Goal: Task Accomplishment & Management: Manage account settings

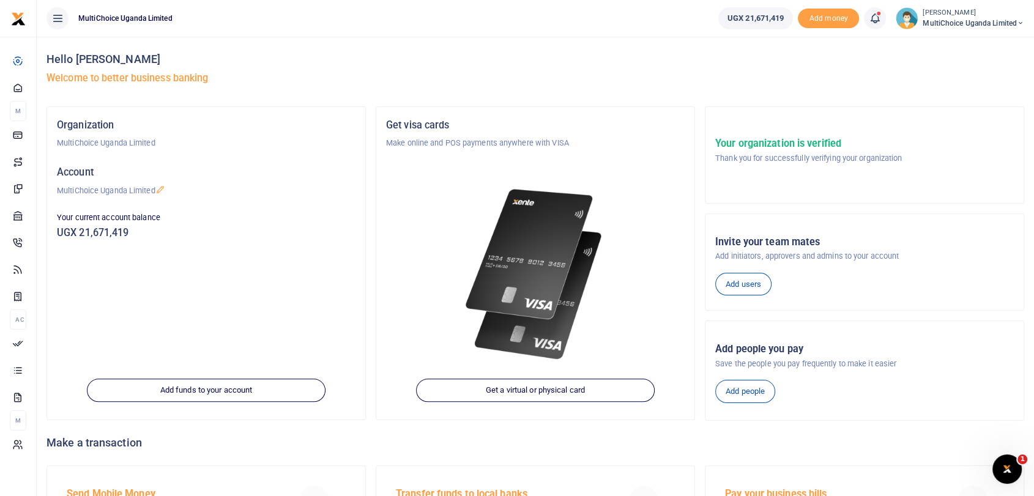
click at [935, 26] on span "MultiChoice Uganda Limited" at bounding box center [973, 23] width 102 height 11
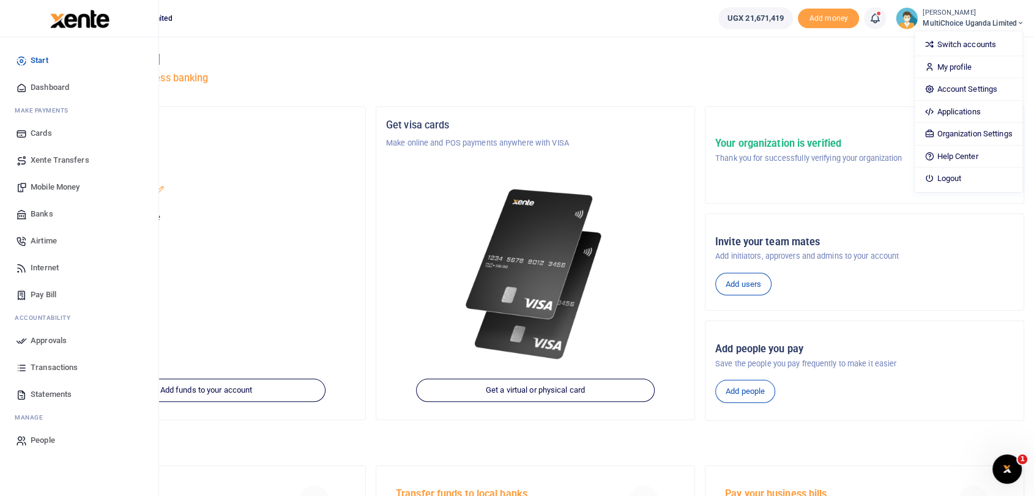
click at [50, 89] on span "Dashboard" at bounding box center [50, 87] width 39 height 12
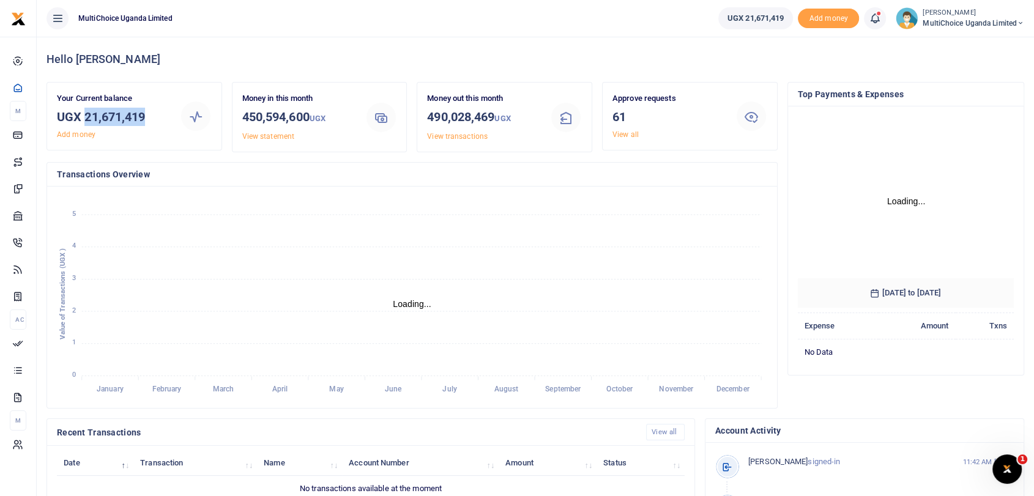
drag, startPoint x: 83, startPoint y: 114, endPoint x: 168, endPoint y: 114, distance: 84.4
click at [168, 114] on h3 "UGX 21,671,419" at bounding box center [113, 117] width 113 height 18
copy h3 "21,671,419"
click at [624, 130] on link "View all" at bounding box center [625, 134] width 26 height 9
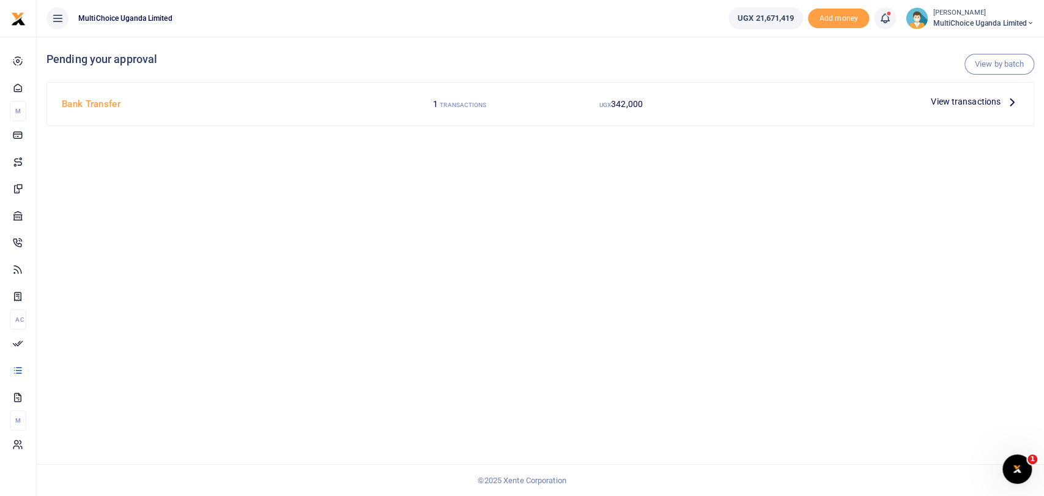
click at [963, 103] on span "View transactions" at bounding box center [966, 101] width 70 height 13
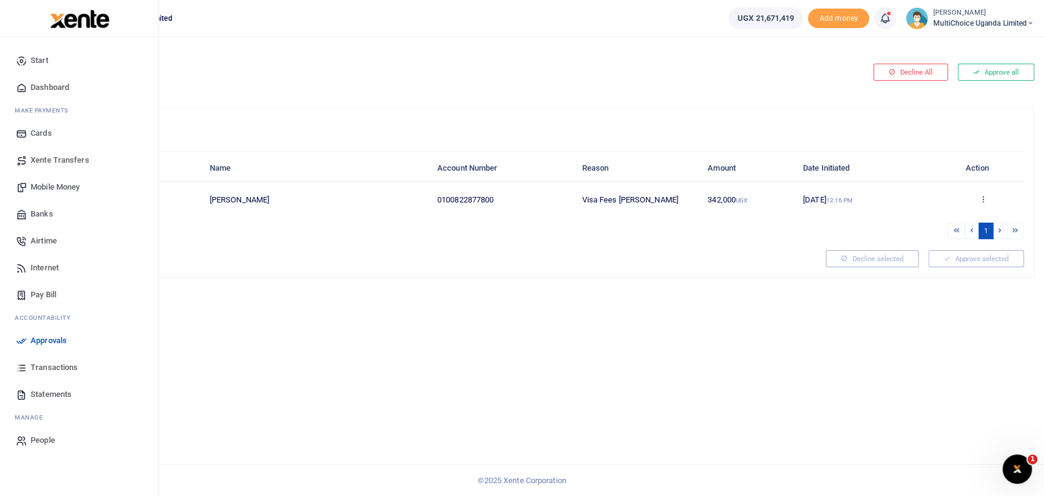
click at [54, 84] on span "Dashboard" at bounding box center [50, 87] width 39 height 12
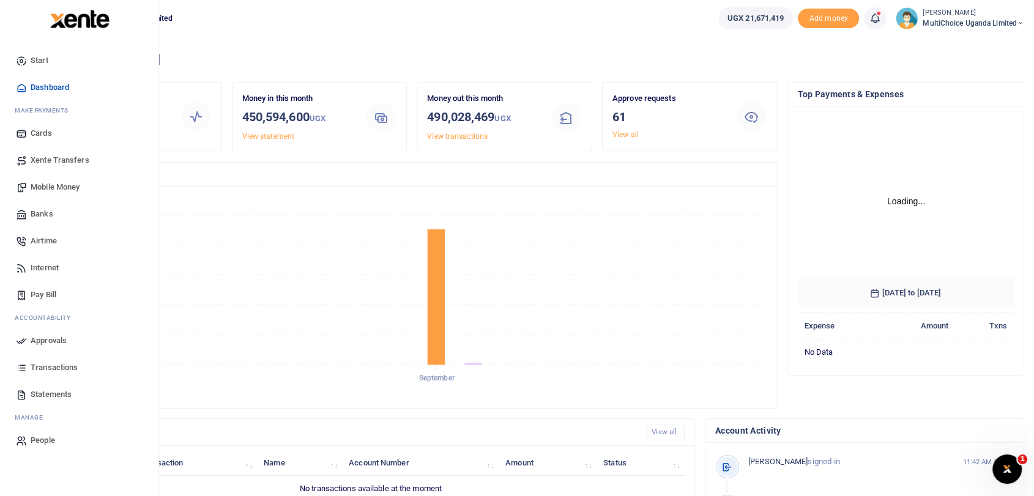
click at [60, 360] on link "Transactions" at bounding box center [79, 367] width 139 height 27
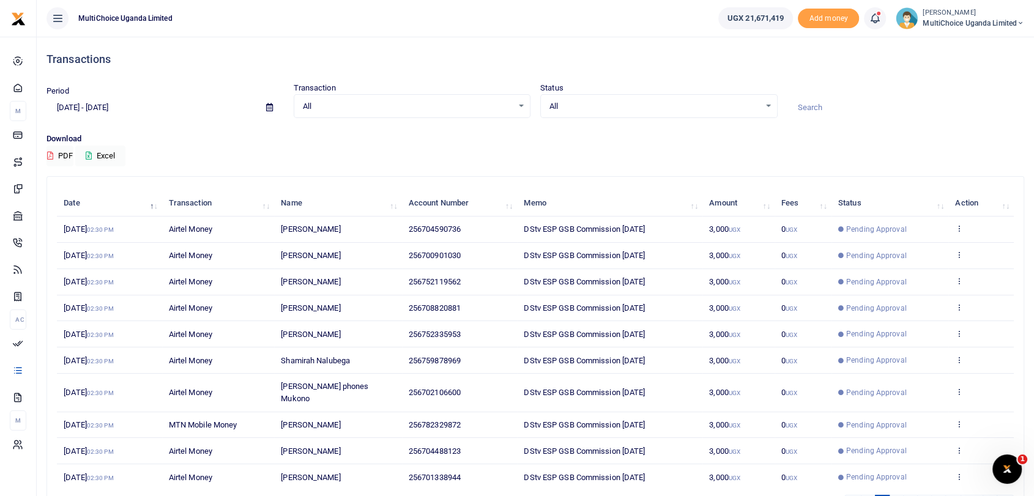
click at [801, 108] on input at bounding box center [905, 107] width 237 height 21
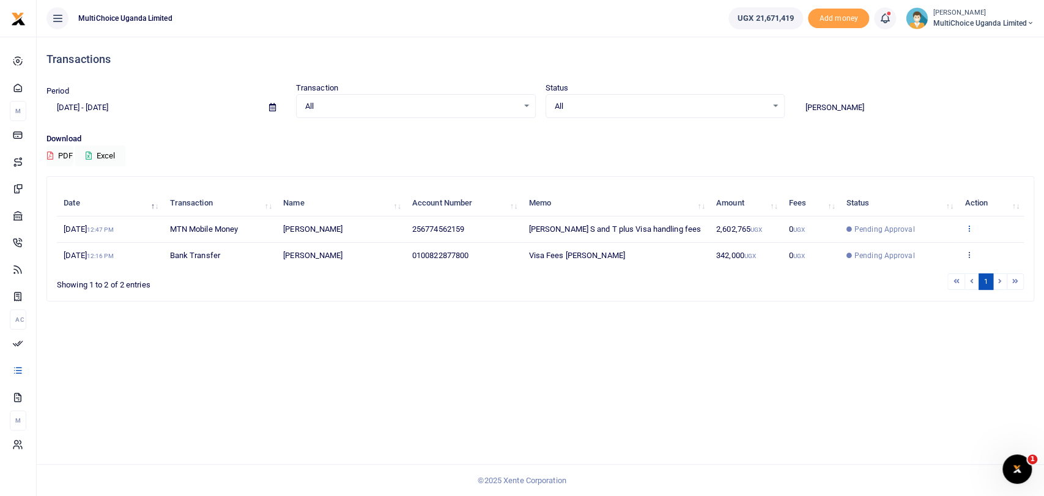
type input "rinaldi"
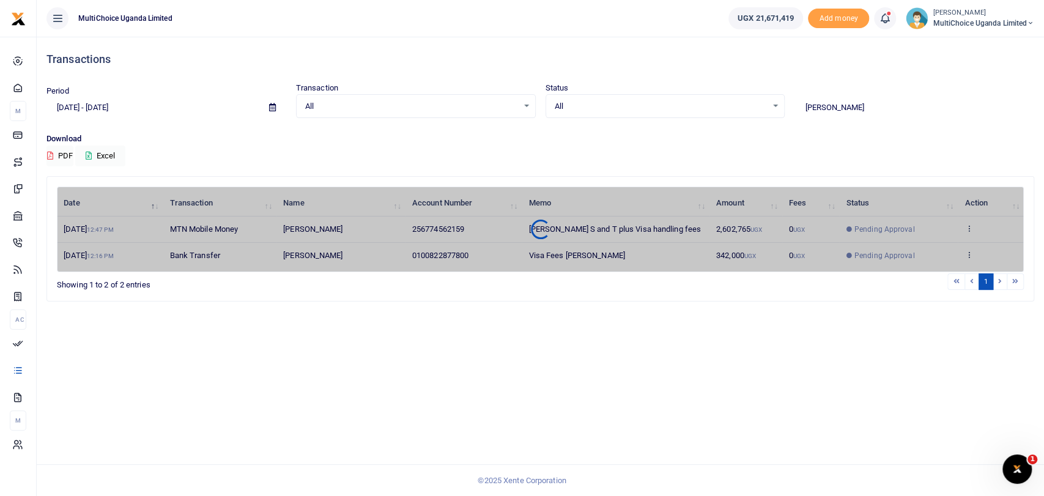
click at [969, 224] on div "Date Transaction Name Account Number Memo Amount Fees Status Action 18th Sep 20…" at bounding box center [540, 230] width 967 height 86
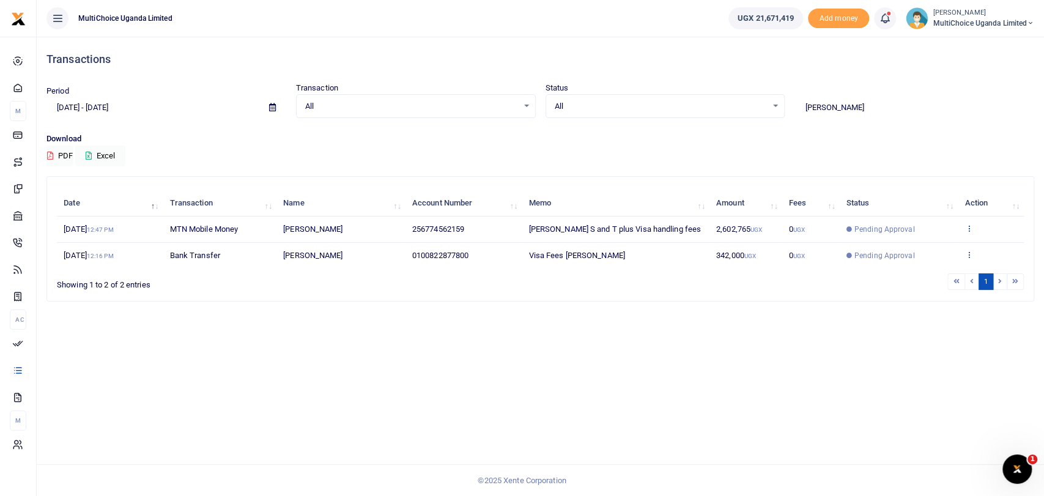
click at [968, 229] on icon at bounding box center [968, 228] width 8 height 9
click at [920, 252] on link "View details" at bounding box center [924, 248] width 97 height 17
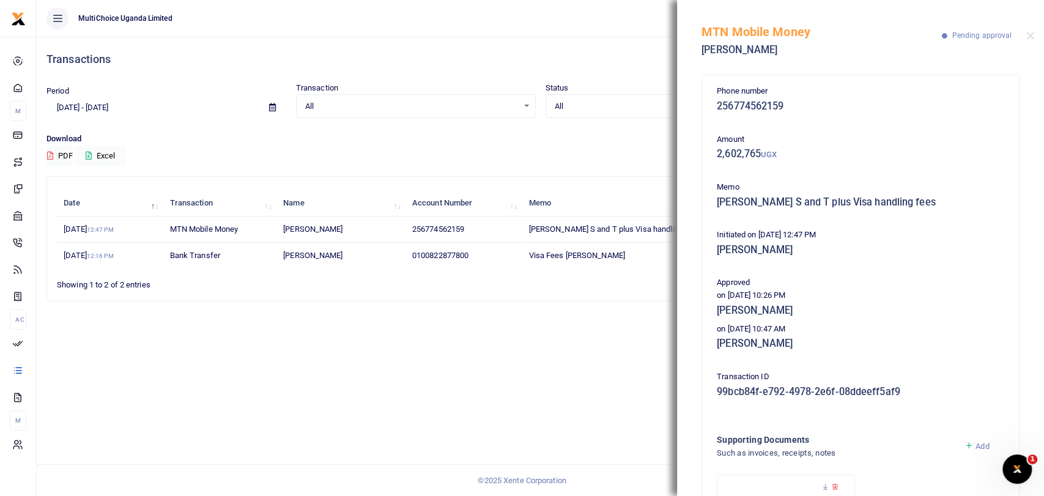
scroll to position [115, 0]
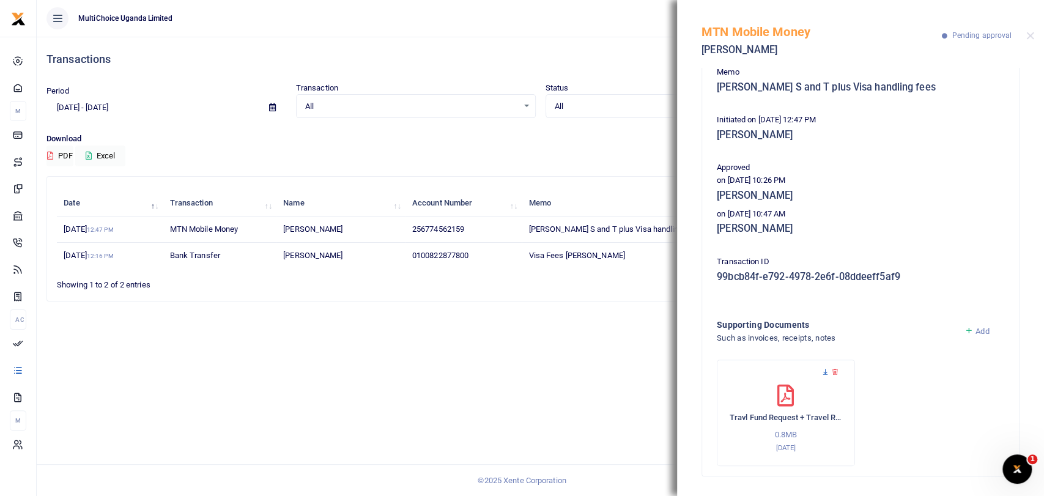
click at [824, 372] on icon at bounding box center [825, 372] width 8 height 8
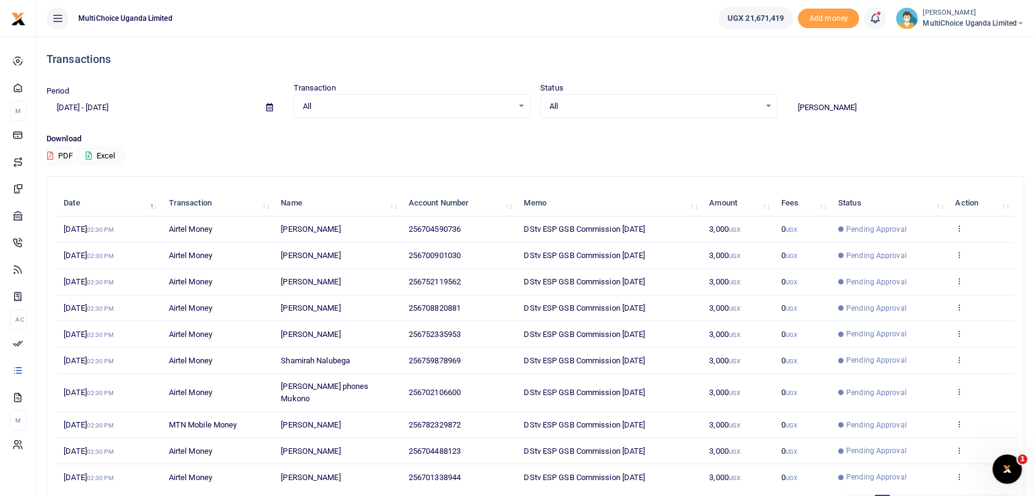
click at [857, 103] on input "rinaldi" at bounding box center [905, 107] width 237 height 21
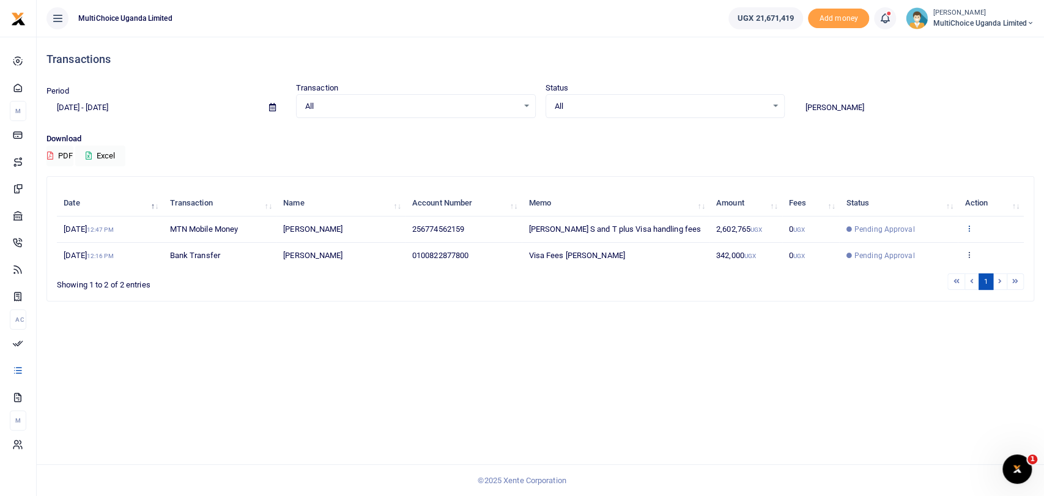
click at [967, 226] on icon at bounding box center [968, 228] width 8 height 9
click at [925, 275] on link "Send again" at bounding box center [924, 276] width 97 height 17
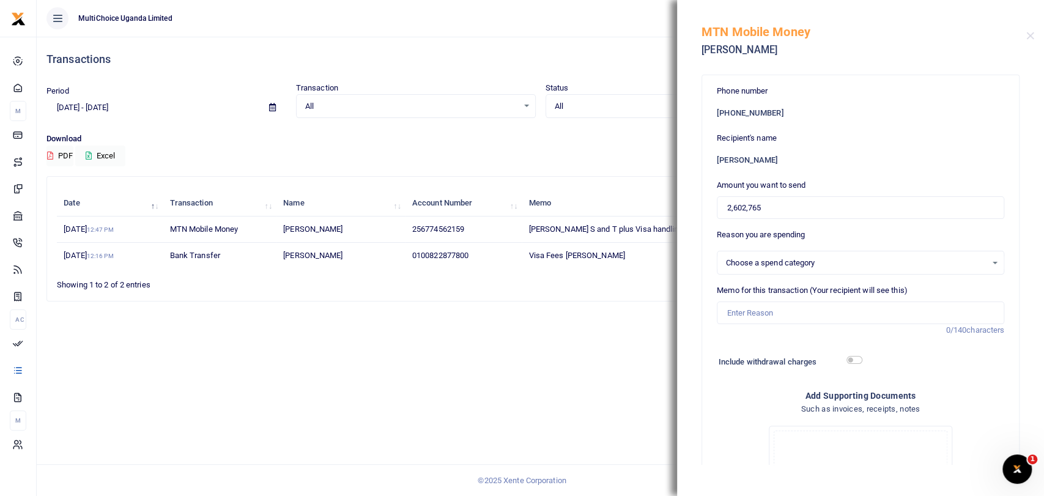
select select
click at [570, 442] on div "Transactions Period 08/21/2025 - 09/19/2025 Transaction All Select an option...…" at bounding box center [540, 266] width 1007 height 459
click at [1030, 35] on button "Close" at bounding box center [1030, 36] width 8 height 8
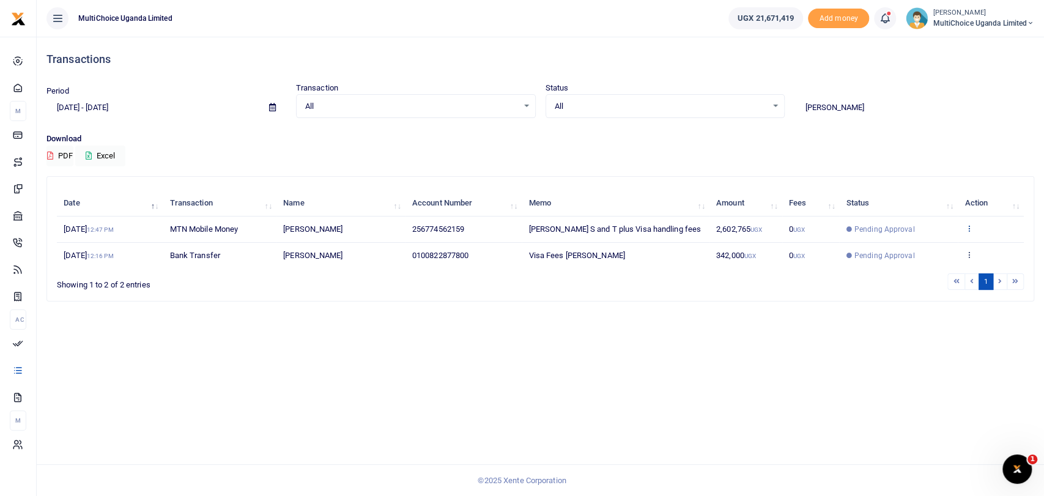
click at [968, 226] on icon at bounding box center [968, 228] width 8 height 9
click at [912, 274] on link "Send again" at bounding box center [924, 276] width 97 height 17
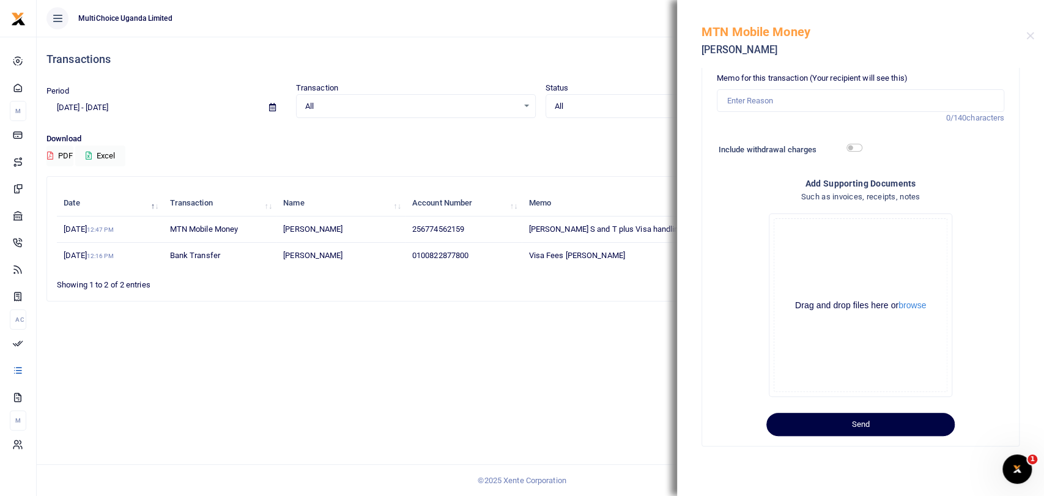
scroll to position [32, 0]
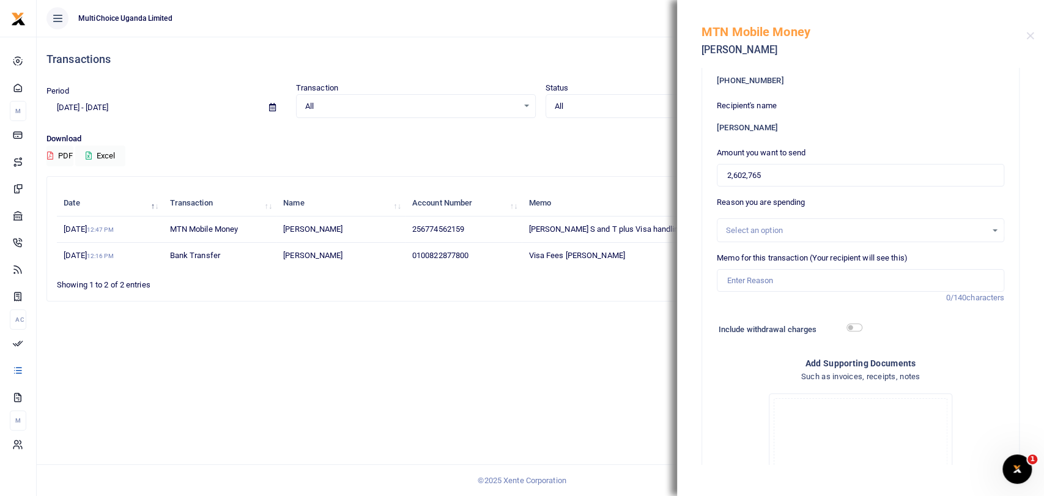
click at [457, 363] on div "Transactions Period 08/21/2025 - 09/19/2025 Transaction All Select an option...…" at bounding box center [540, 266] width 1007 height 459
click at [1031, 37] on button "Close" at bounding box center [1030, 36] width 8 height 8
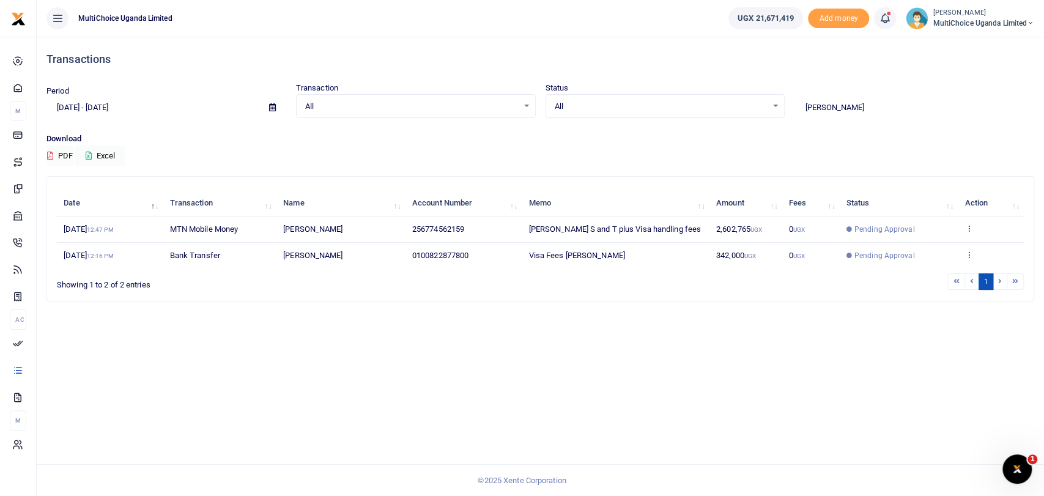
click at [969, 231] on link at bounding box center [968, 228] width 8 height 9
click at [857, 335] on div "Transactions Period 08/21/2025 - 09/19/2025 Transaction All Select an option...…" at bounding box center [540, 266] width 1007 height 459
click at [970, 259] on icon at bounding box center [968, 254] width 8 height 9
click at [925, 210] on link "View details" at bounding box center [924, 201] width 97 height 17
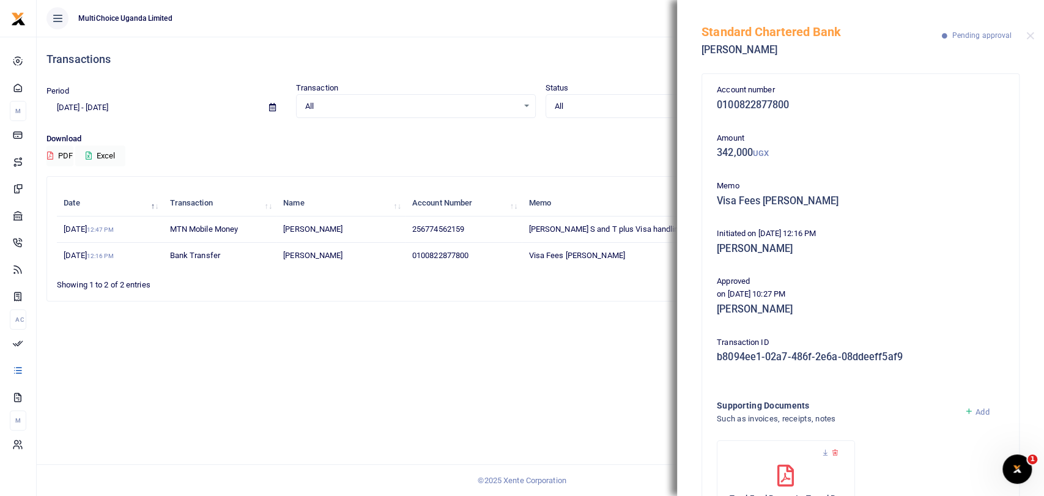
scroll to position [0, 0]
click at [490, 488] on div at bounding box center [522, 488] width 214 height 15
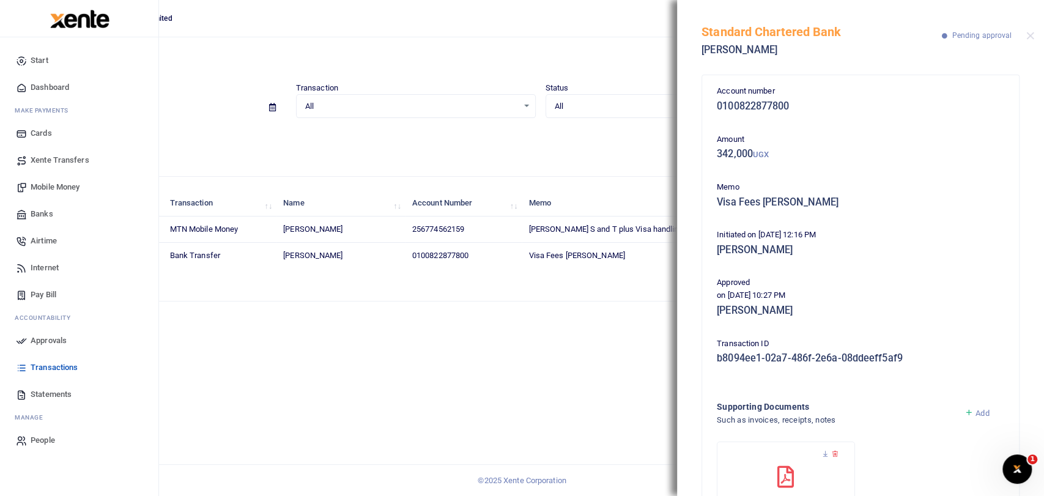
click at [49, 345] on span "Approvals" at bounding box center [49, 341] width 36 height 12
click at [40, 339] on span "Approvals" at bounding box center [49, 341] width 36 height 12
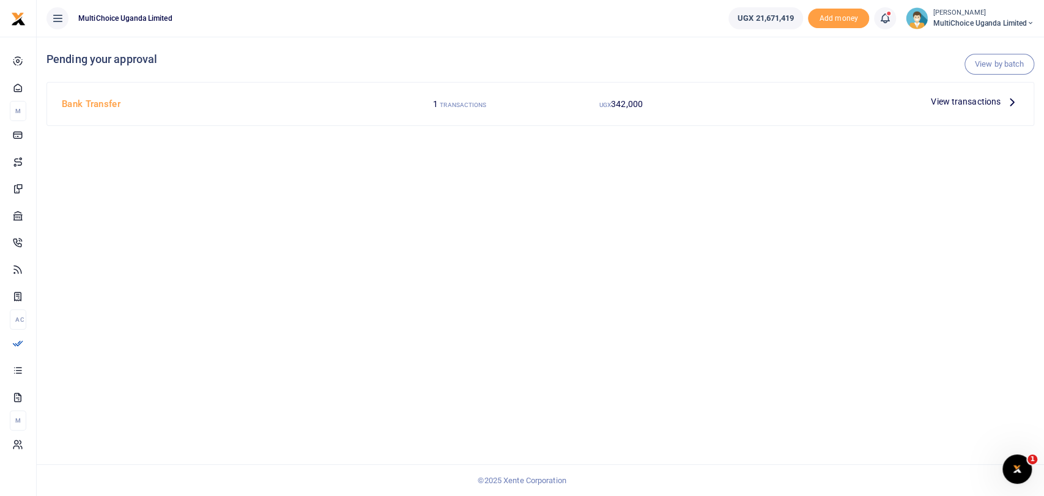
click at [980, 101] on span "View transactions" at bounding box center [966, 101] width 70 height 13
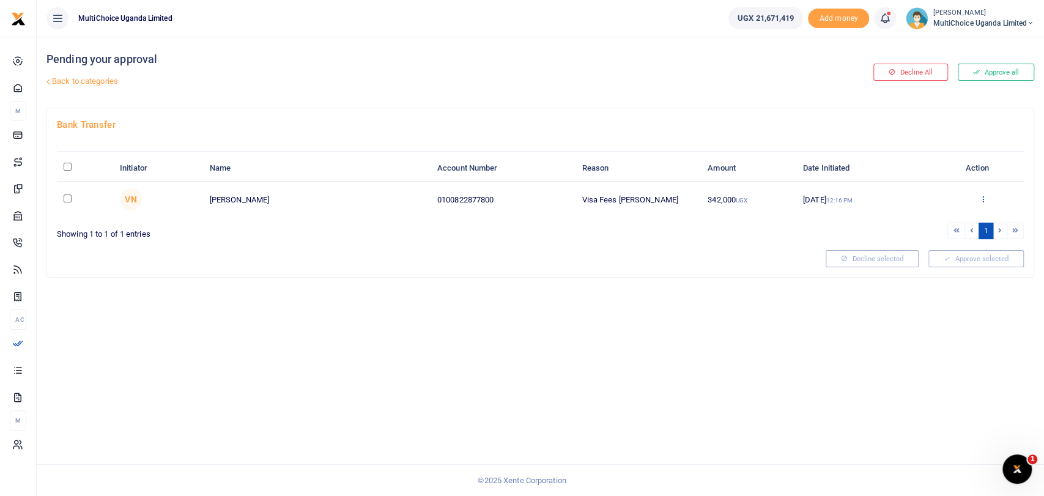
click at [982, 197] on icon at bounding box center [983, 198] width 8 height 9
click at [642, 308] on div "Pending your approval Back to categories Decline All Approve all Bank Transfer …" at bounding box center [540, 266] width 1007 height 459
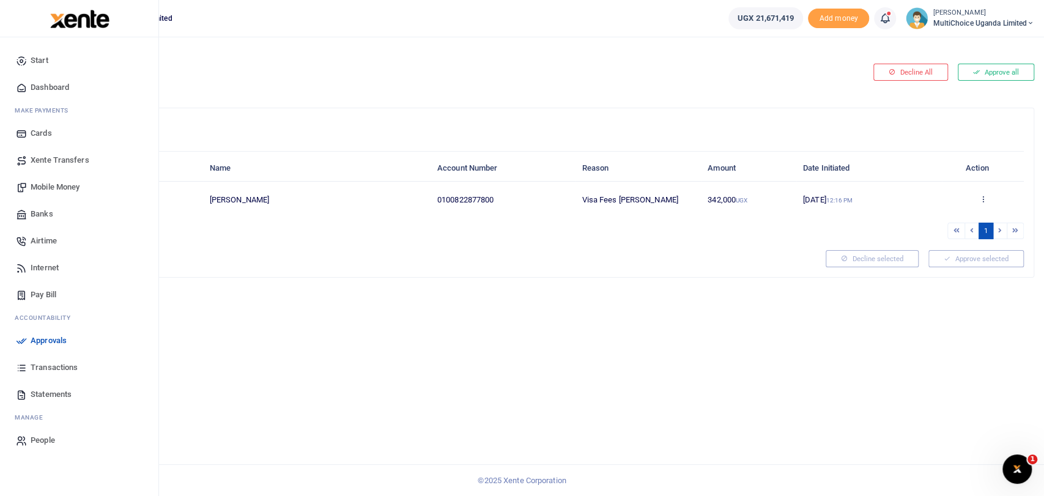
click at [67, 366] on span "Transactions" at bounding box center [54, 367] width 47 height 12
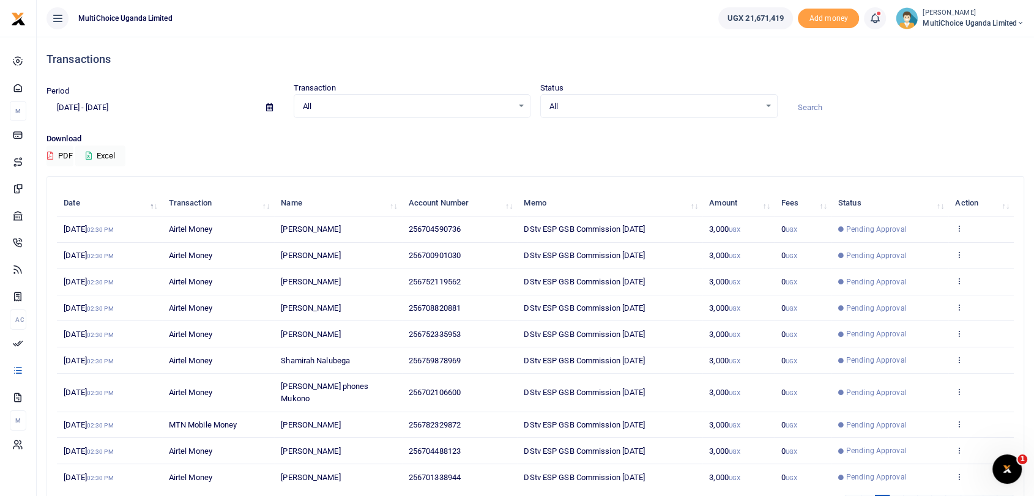
click at [672, 106] on span "All" at bounding box center [654, 106] width 210 height 12
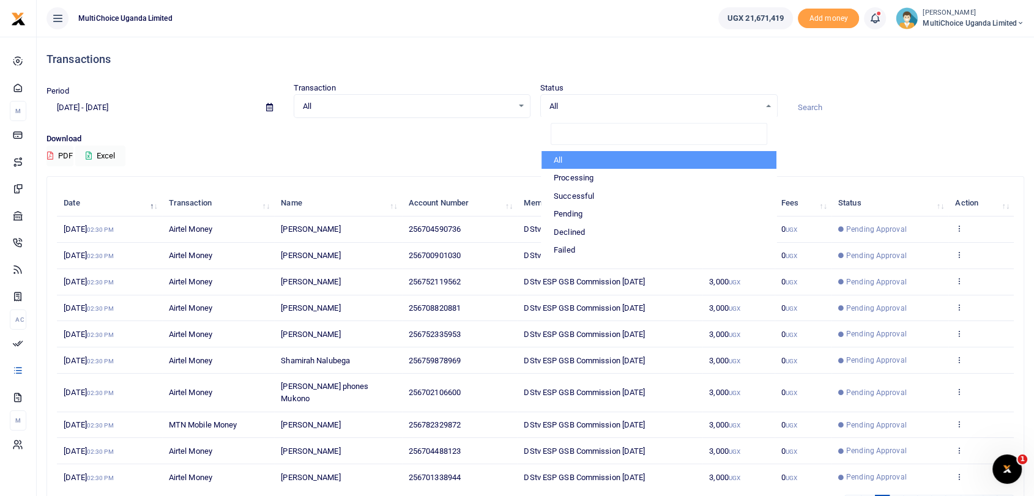
click at [828, 105] on input at bounding box center [905, 107] width 237 height 21
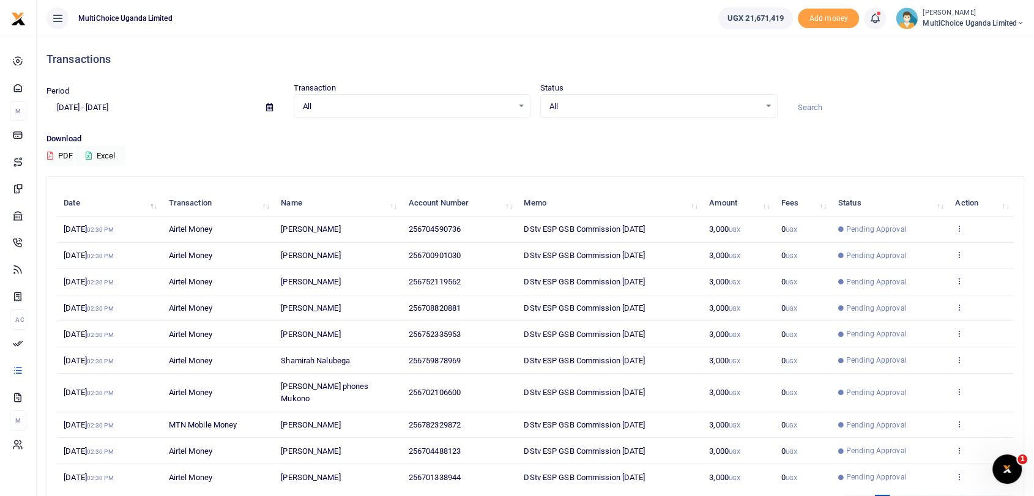
click at [828, 105] on input at bounding box center [905, 107] width 237 height 21
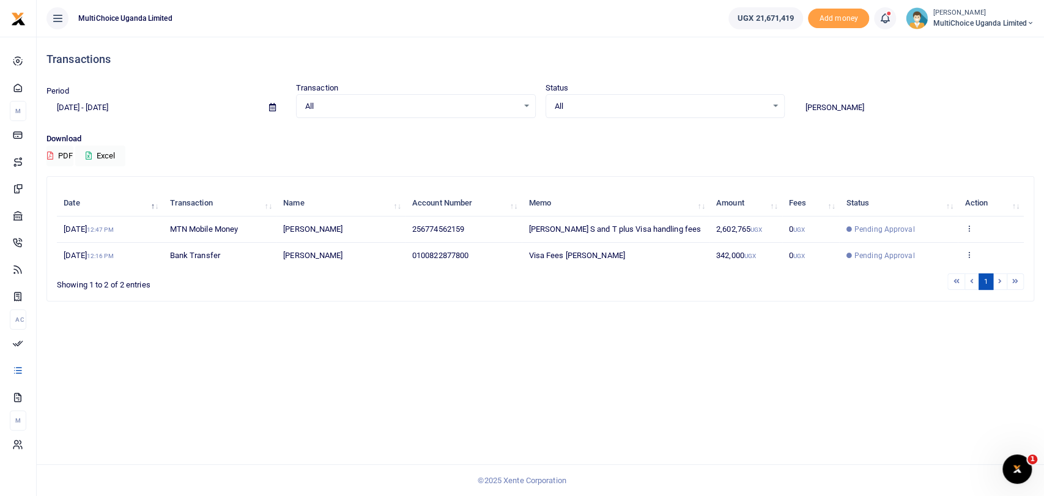
type input "rinaldi"
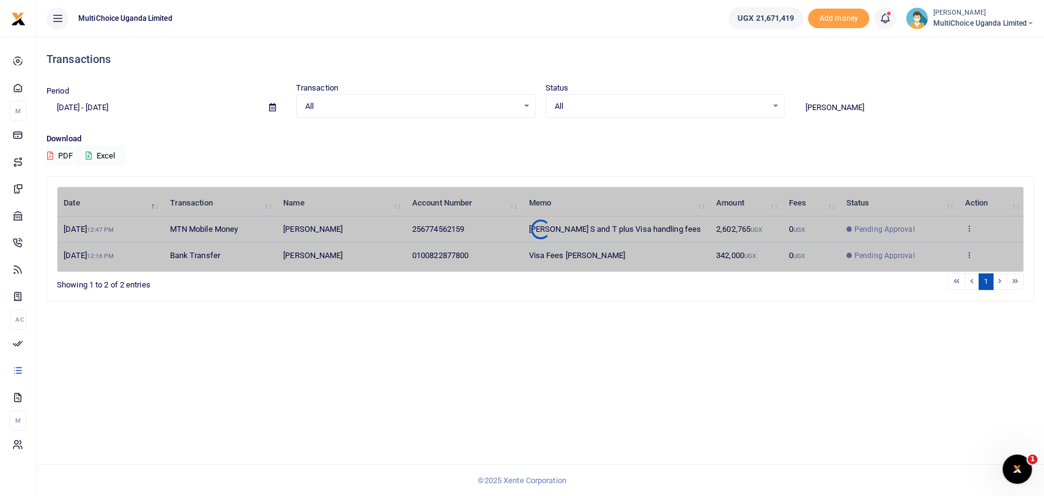
click at [969, 225] on div "Date Transaction Name Account Number Memo Amount Fees Status Action 18th Sep 20…" at bounding box center [540, 230] width 967 height 86
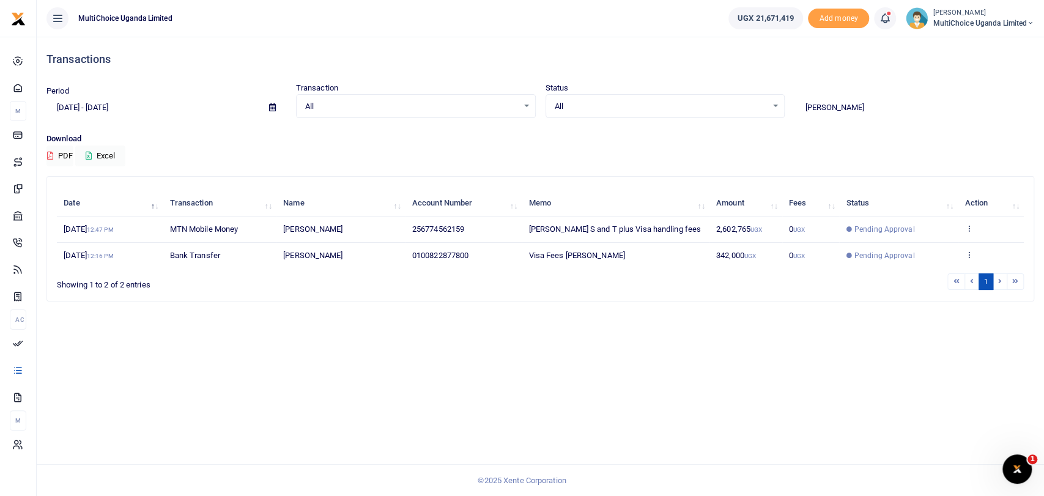
click at [969, 231] on icon at bounding box center [968, 228] width 8 height 9
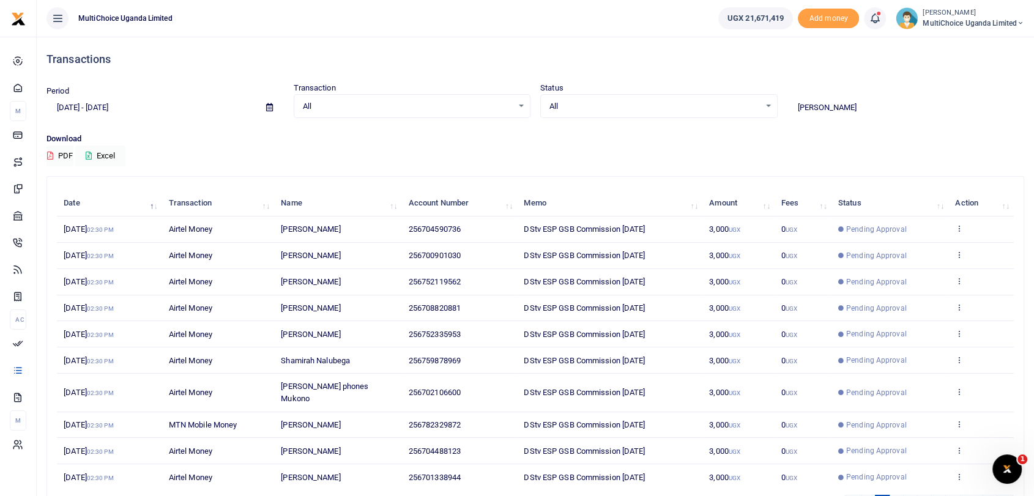
click at [837, 108] on input "rinaldi" at bounding box center [905, 107] width 237 height 21
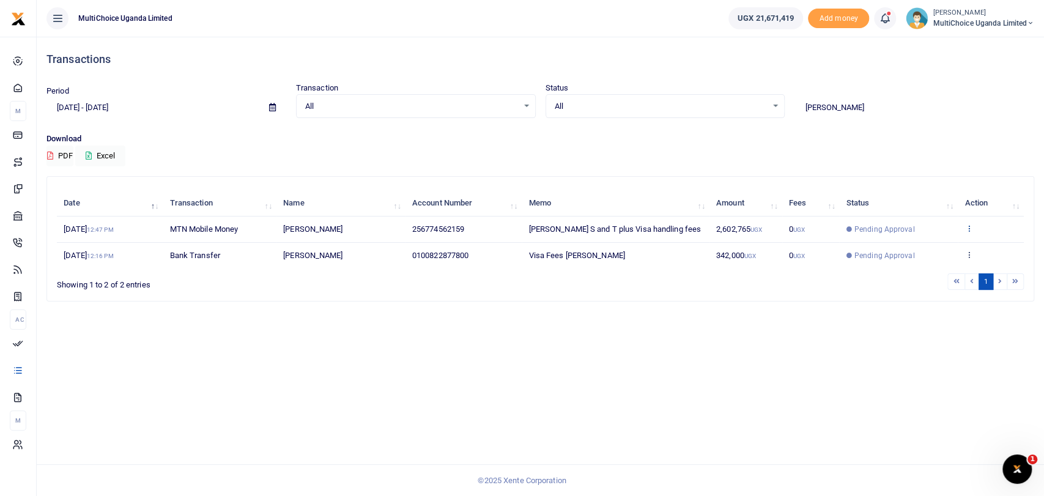
click at [970, 229] on icon at bounding box center [968, 228] width 8 height 9
click at [930, 250] on link "View details" at bounding box center [924, 248] width 97 height 17
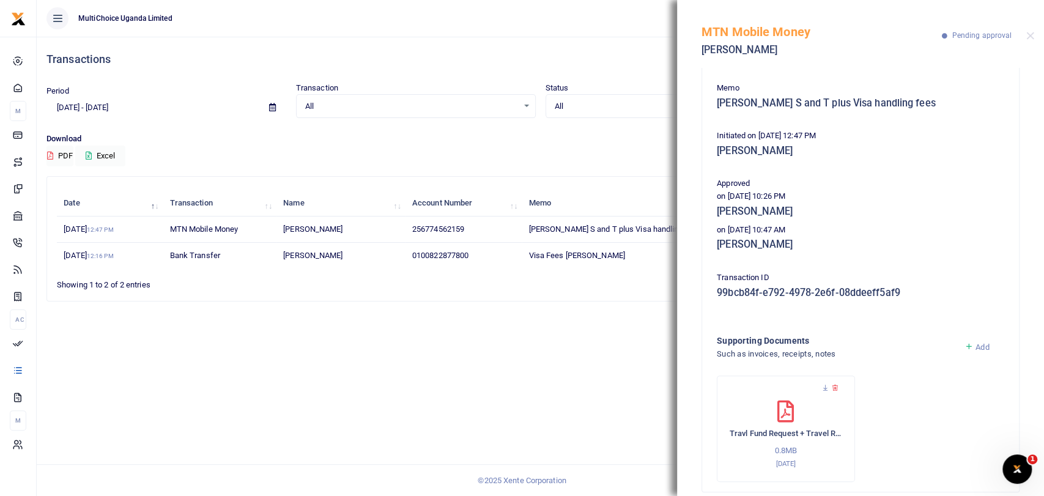
scroll to position [115, 0]
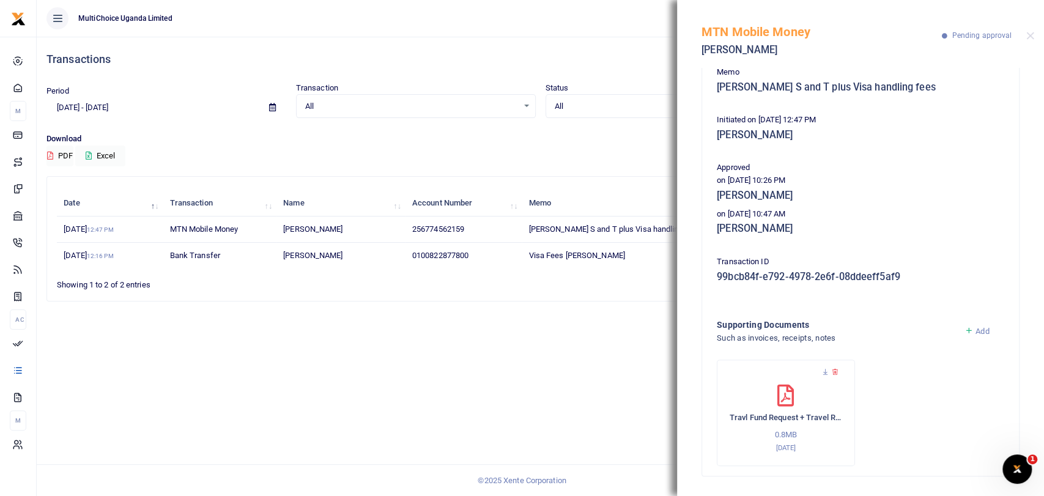
click at [599, 376] on div "Transactions Period 08/21/2025 - 09/19/2025 Transaction All Select an option...…" at bounding box center [540, 266] width 1007 height 459
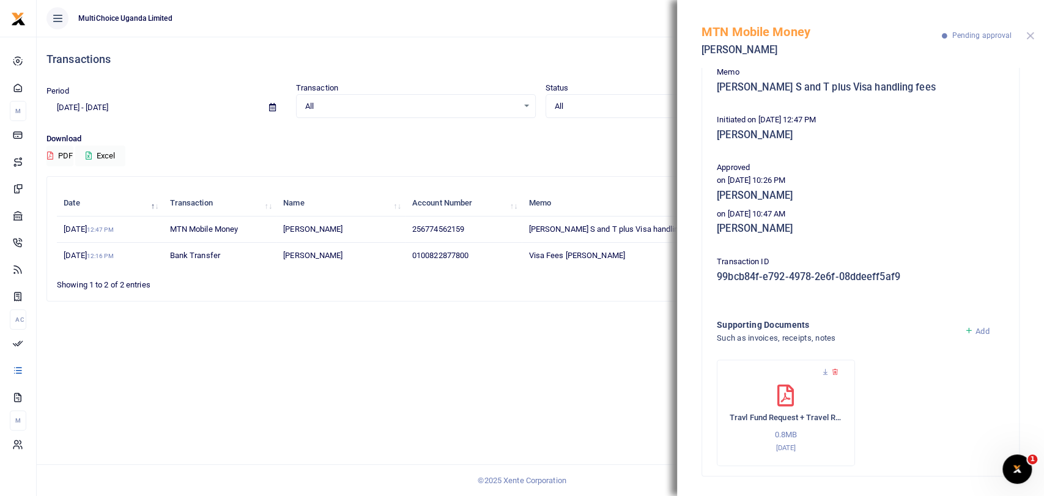
click at [1029, 35] on button "Close" at bounding box center [1030, 36] width 8 height 8
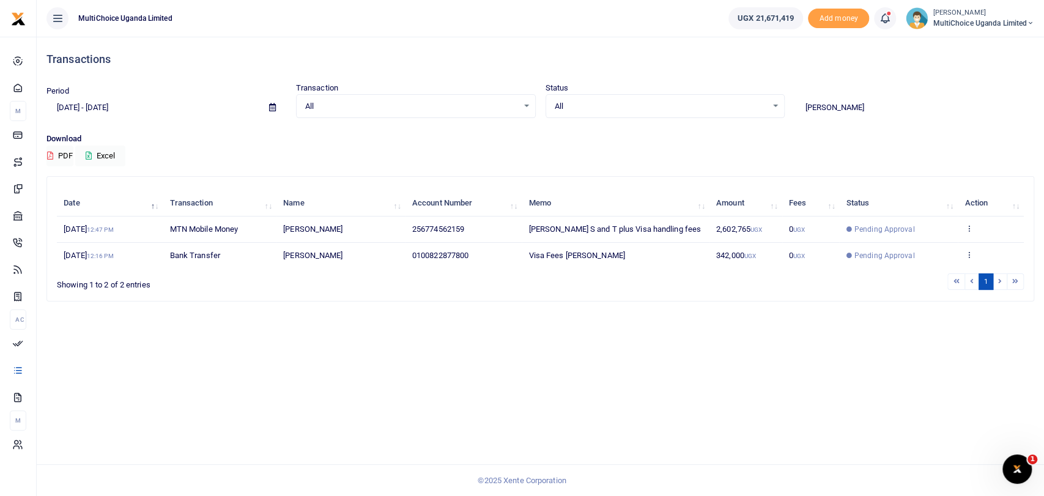
click at [939, 21] on span "MultiChoice Uganda Limited" at bounding box center [984, 23] width 102 height 11
click at [969, 259] on icon at bounding box center [968, 254] width 8 height 9
click at [941, 22] on span "MultiChoice Uganda Limited" at bounding box center [984, 23] width 102 height 11
click at [958, 49] on link "Switch accounts" at bounding box center [978, 44] width 107 height 17
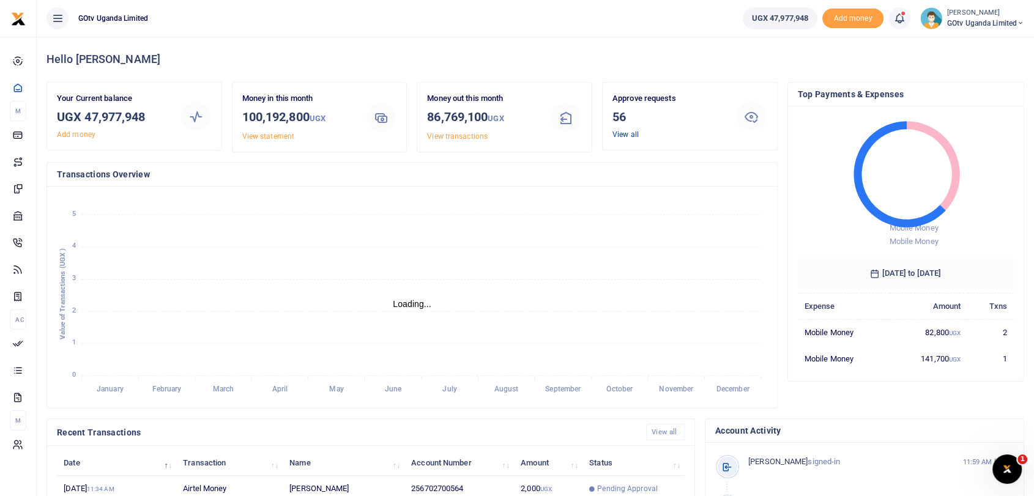
click at [632, 136] on link "View all" at bounding box center [625, 134] width 26 height 9
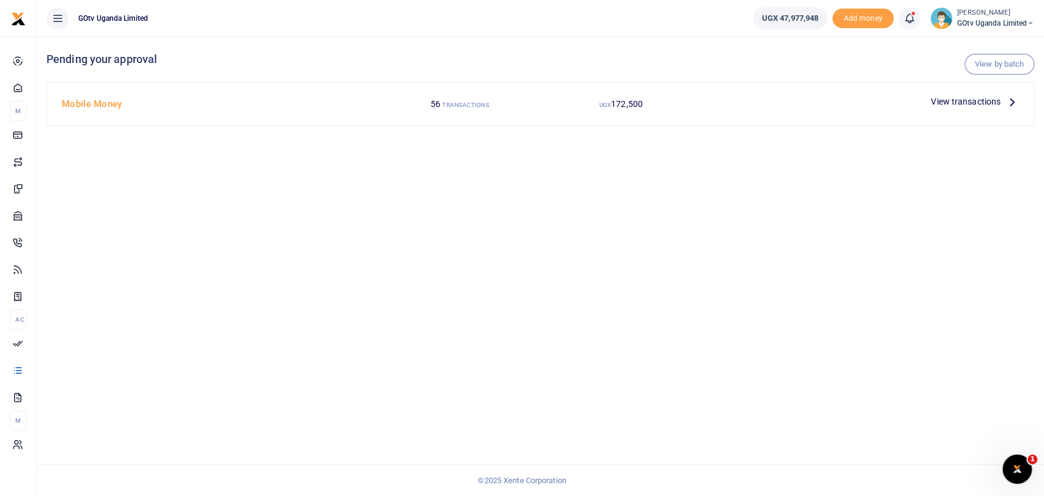
click at [981, 103] on span "View transactions" at bounding box center [966, 101] width 70 height 13
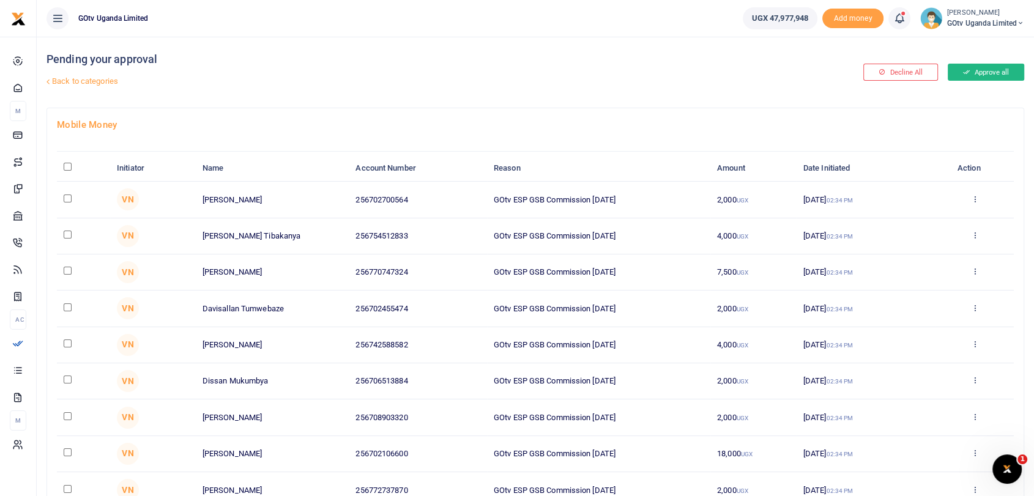
click at [980, 67] on button "Approve all" at bounding box center [985, 72] width 76 height 17
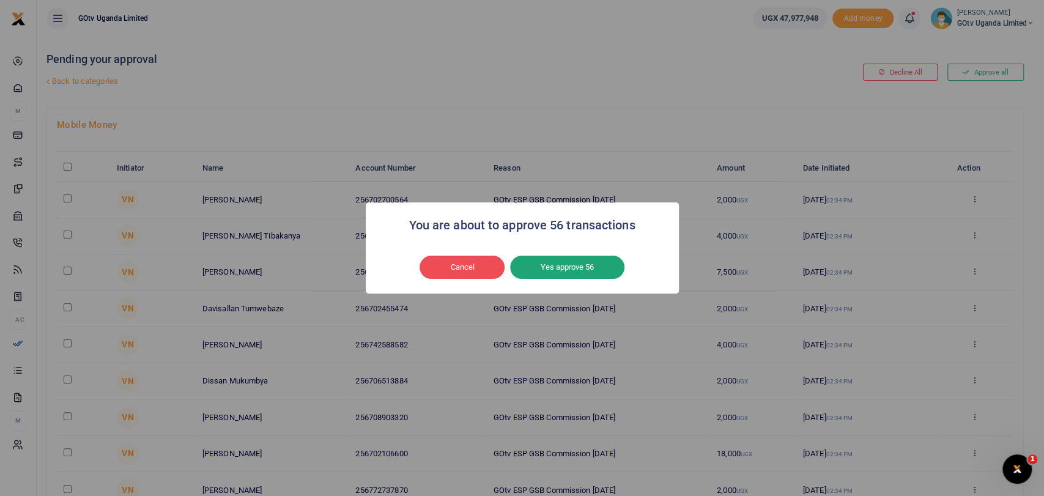
click at [570, 262] on button "Yes approve 56" at bounding box center [567, 267] width 114 height 23
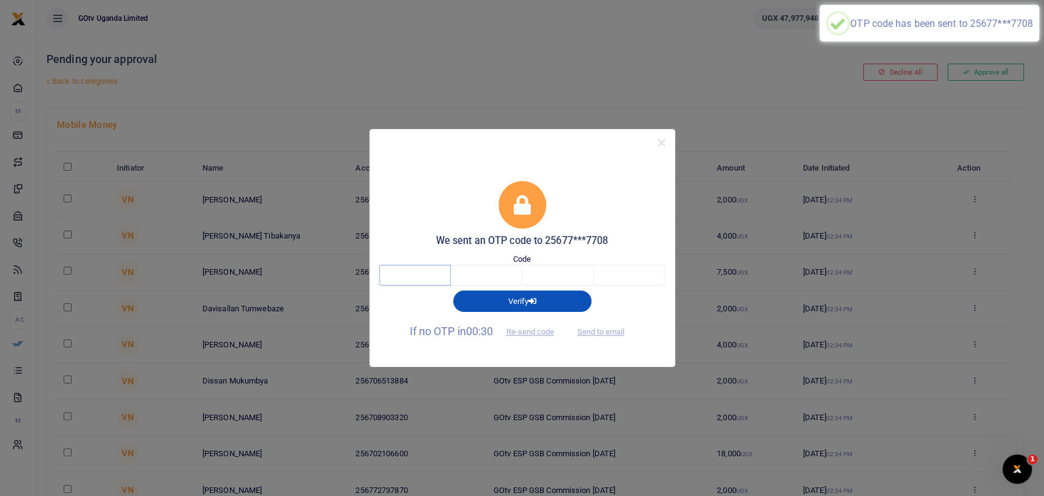
click at [427, 281] on input "text" at bounding box center [415, 275] width 72 height 21
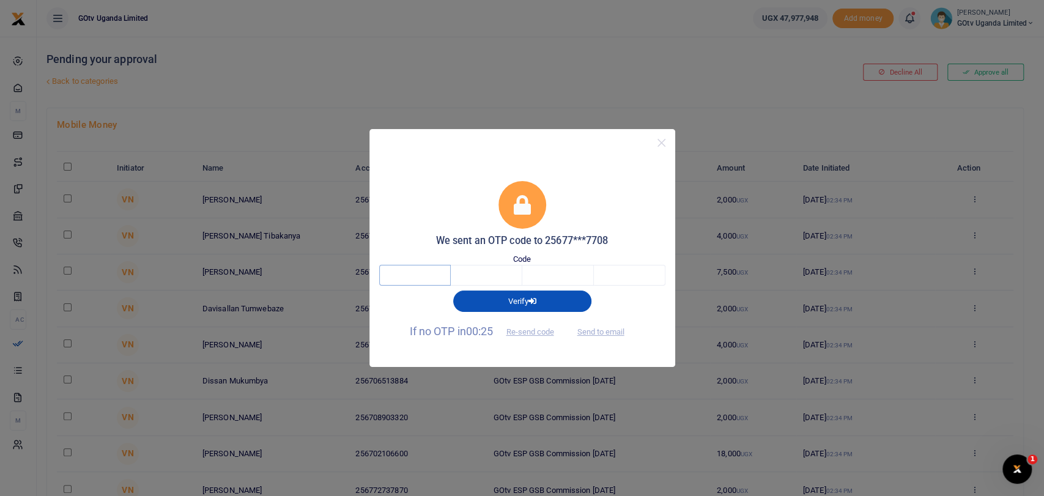
click at [432, 274] on input "text" at bounding box center [415, 275] width 72 height 21
type input "5"
type input "6"
type input "3"
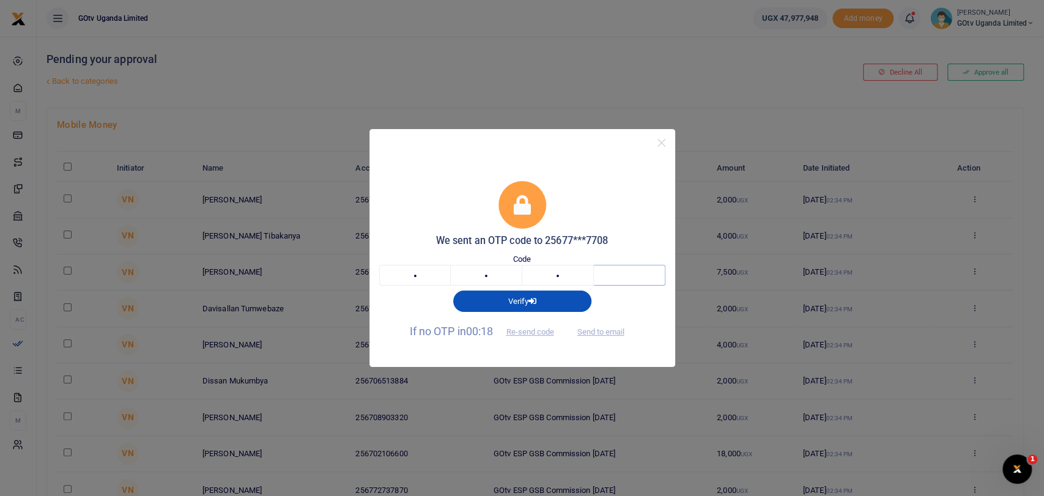
type input "2"
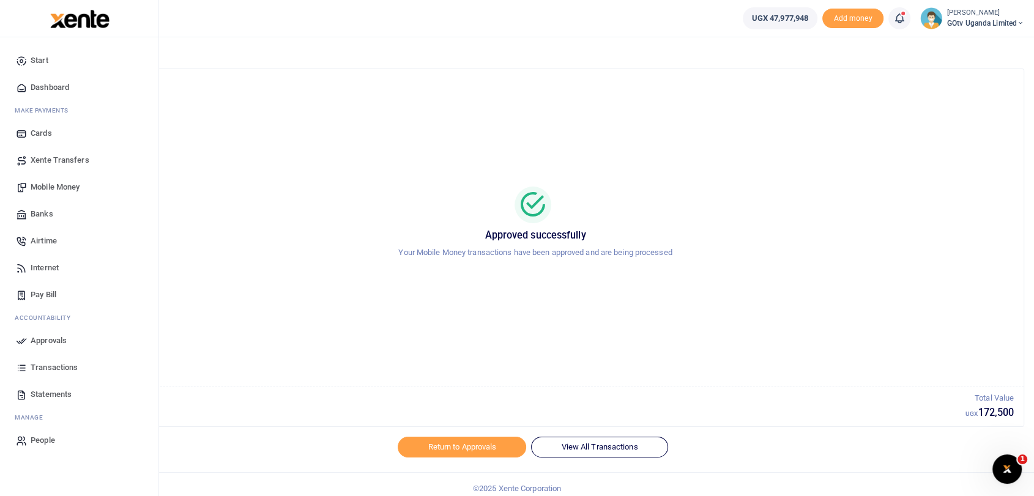
click at [50, 87] on span "Dashboard" at bounding box center [50, 87] width 39 height 12
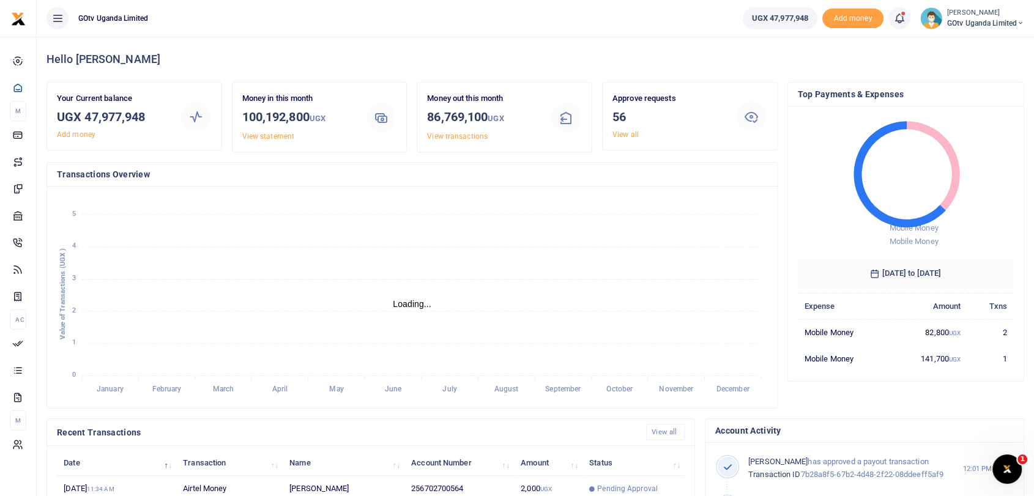
scroll to position [10, 10]
drag, startPoint x: 88, startPoint y: 118, endPoint x: 186, endPoint y: 120, distance: 97.9
click at [186, 120] on div "Your Current balance UGX 47,977,948 Add money" at bounding box center [134, 116] width 165 height 48
drag, startPoint x: 86, startPoint y: 114, endPoint x: 171, endPoint y: 119, distance: 85.8
click at [171, 119] on div "Your Current balance UGX 47,977,948 Add money" at bounding box center [113, 116] width 123 height 48
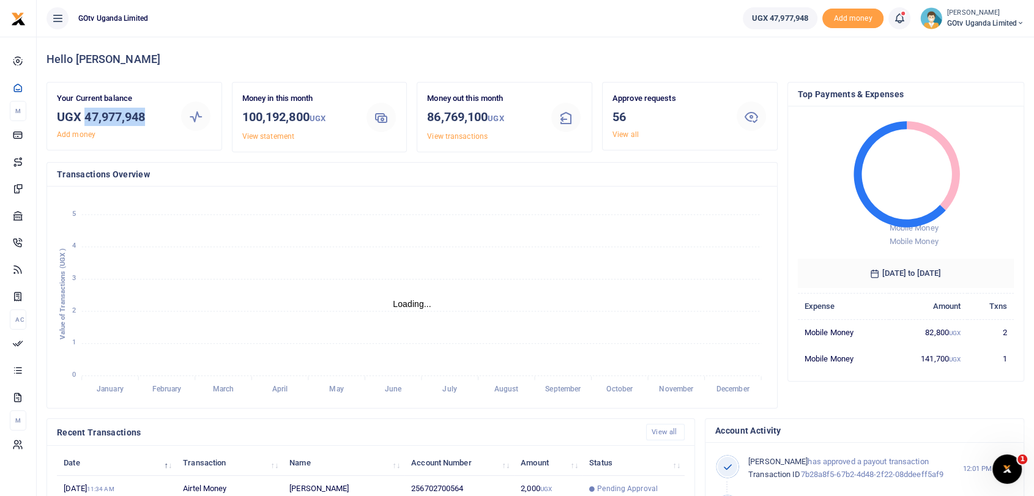
copy h3 "47,977,948"
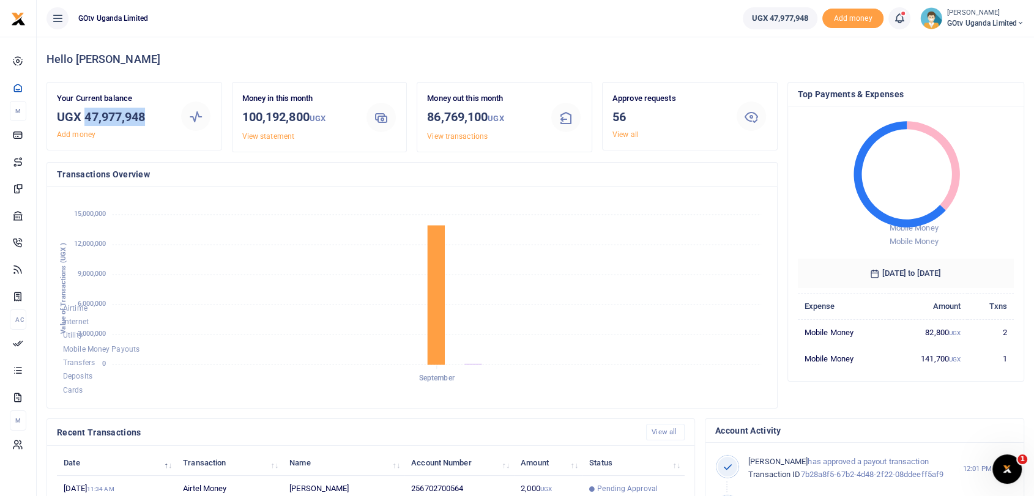
click at [954, 22] on span "GOtv Uganda Limited" at bounding box center [985, 23] width 77 height 11
click at [952, 47] on link "Switch accounts" at bounding box center [968, 44] width 107 height 17
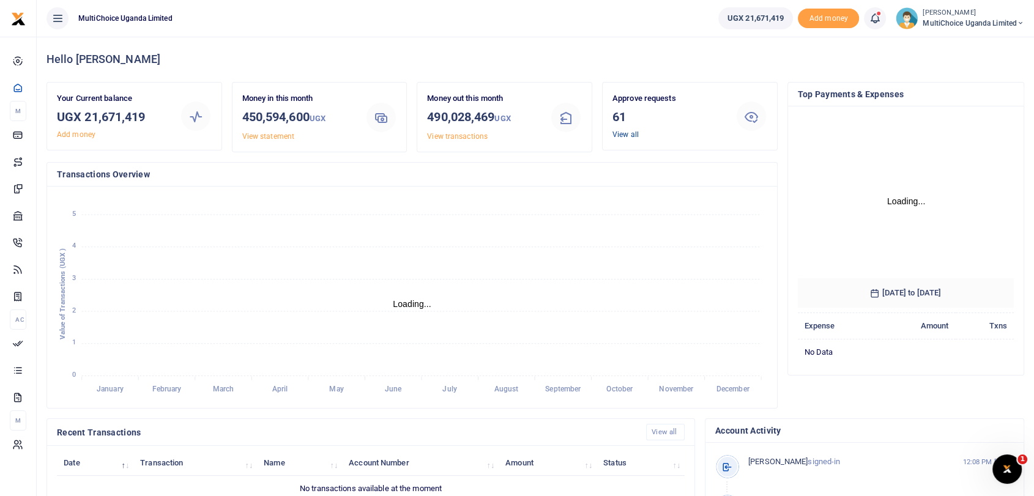
click at [621, 133] on link "View all" at bounding box center [625, 134] width 26 height 9
click at [627, 133] on link "View all" at bounding box center [625, 134] width 26 height 9
